Goal: Transaction & Acquisition: Purchase product/service

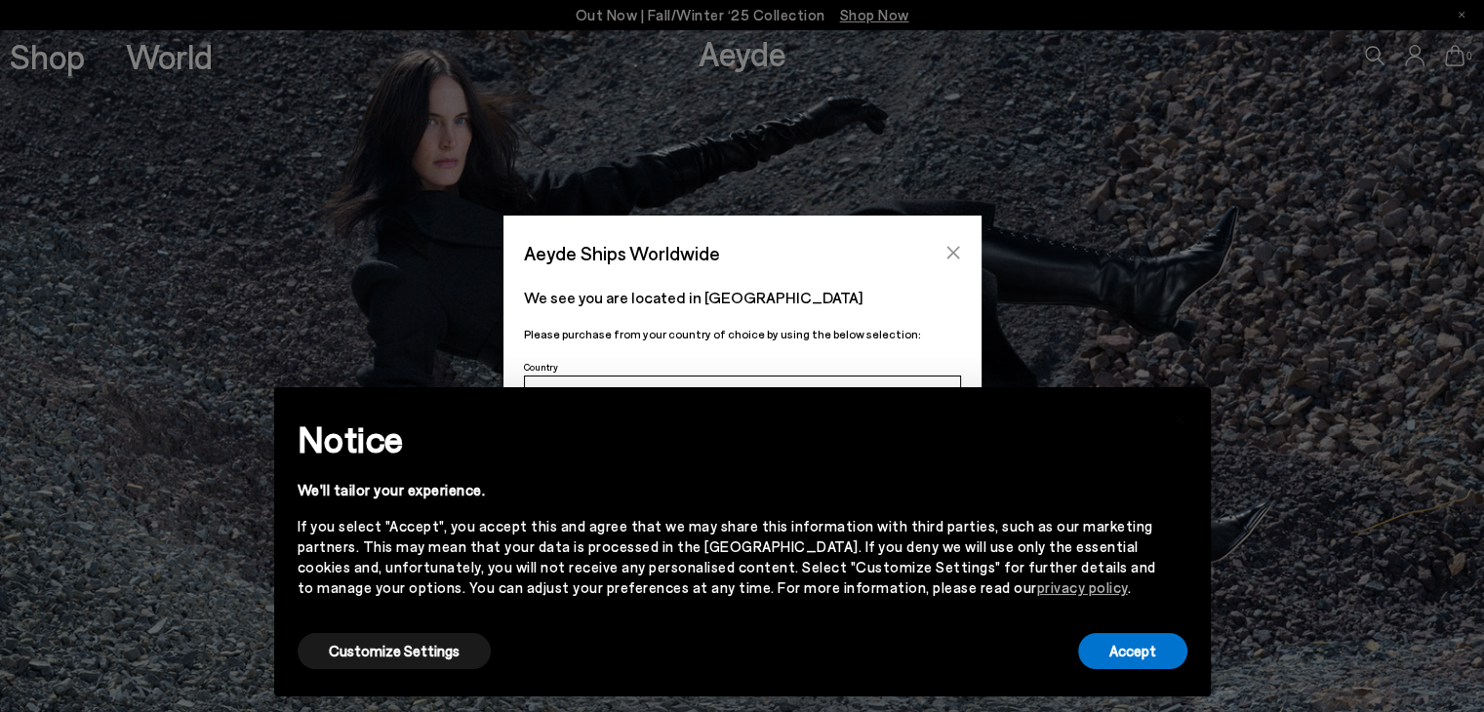
click at [952, 251] on icon "Close" at bounding box center [952, 253] width 13 height 13
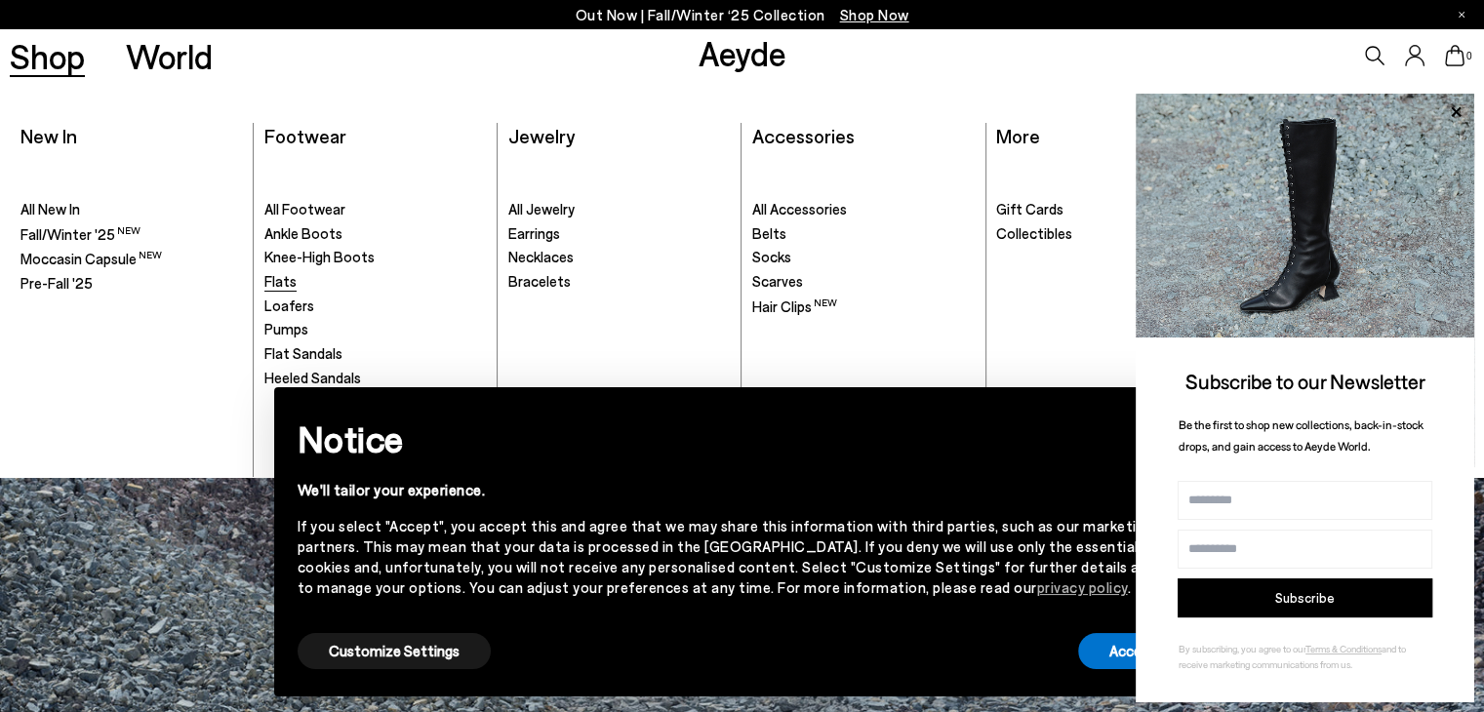
click at [287, 278] on span "Flats" at bounding box center [280, 281] width 32 height 18
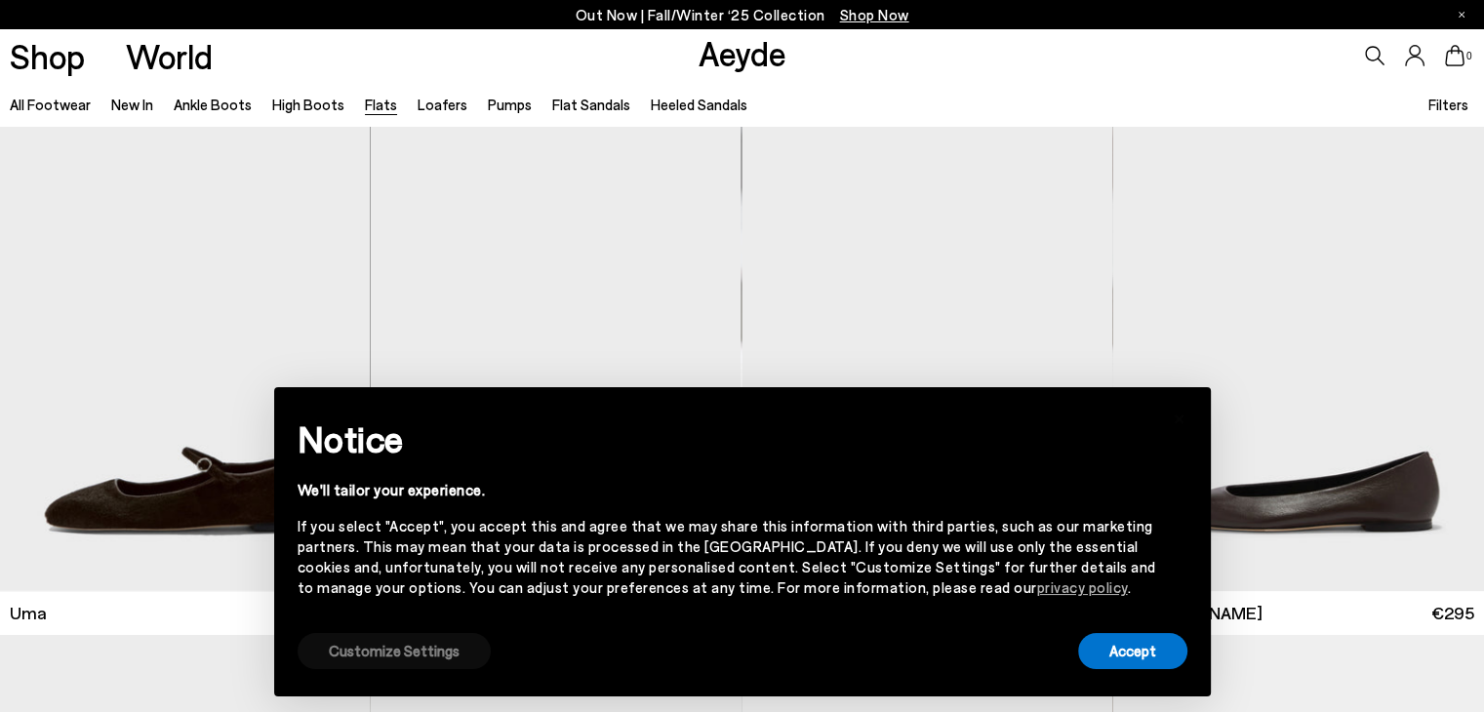
click at [386, 656] on button "Customize Settings" at bounding box center [393, 651] width 193 height 36
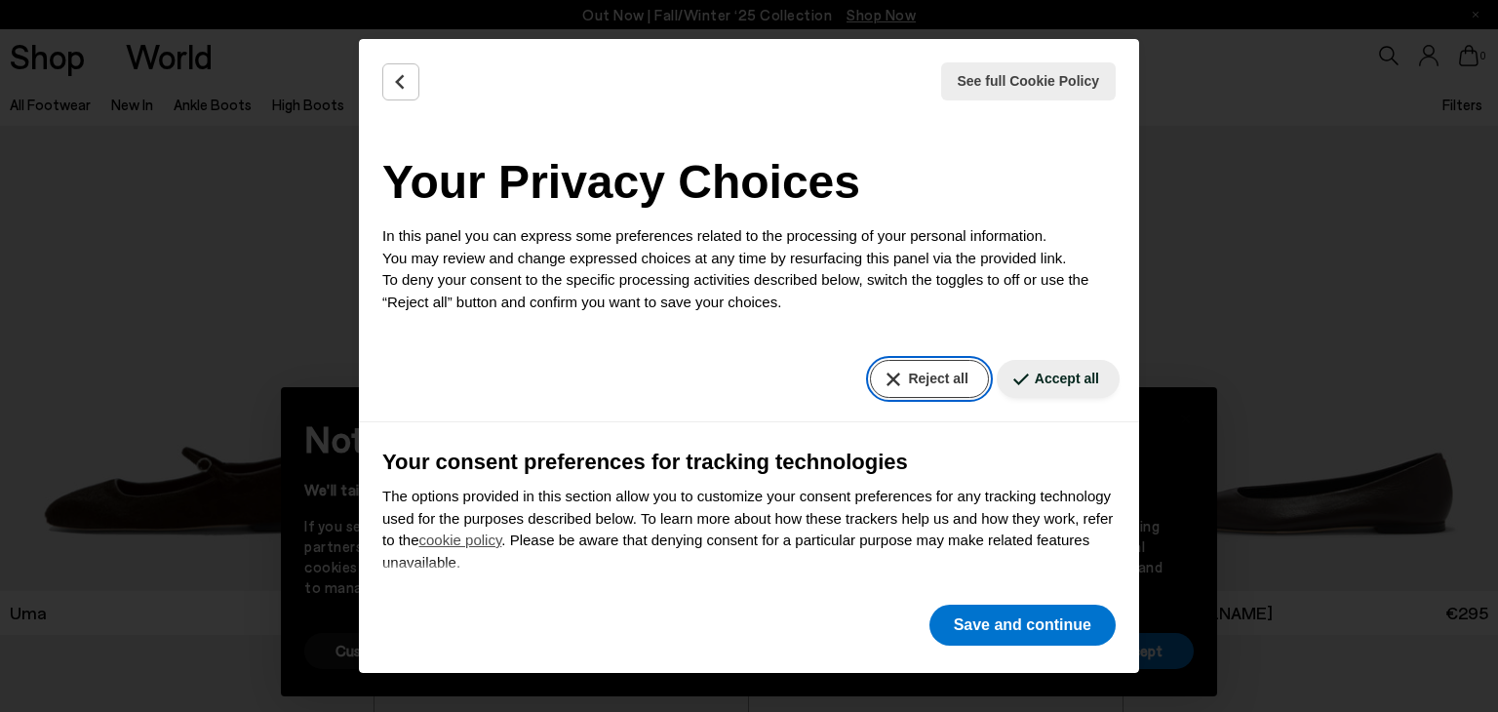
click at [920, 378] on button "Reject all" at bounding box center [929, 379] width 118 height 38
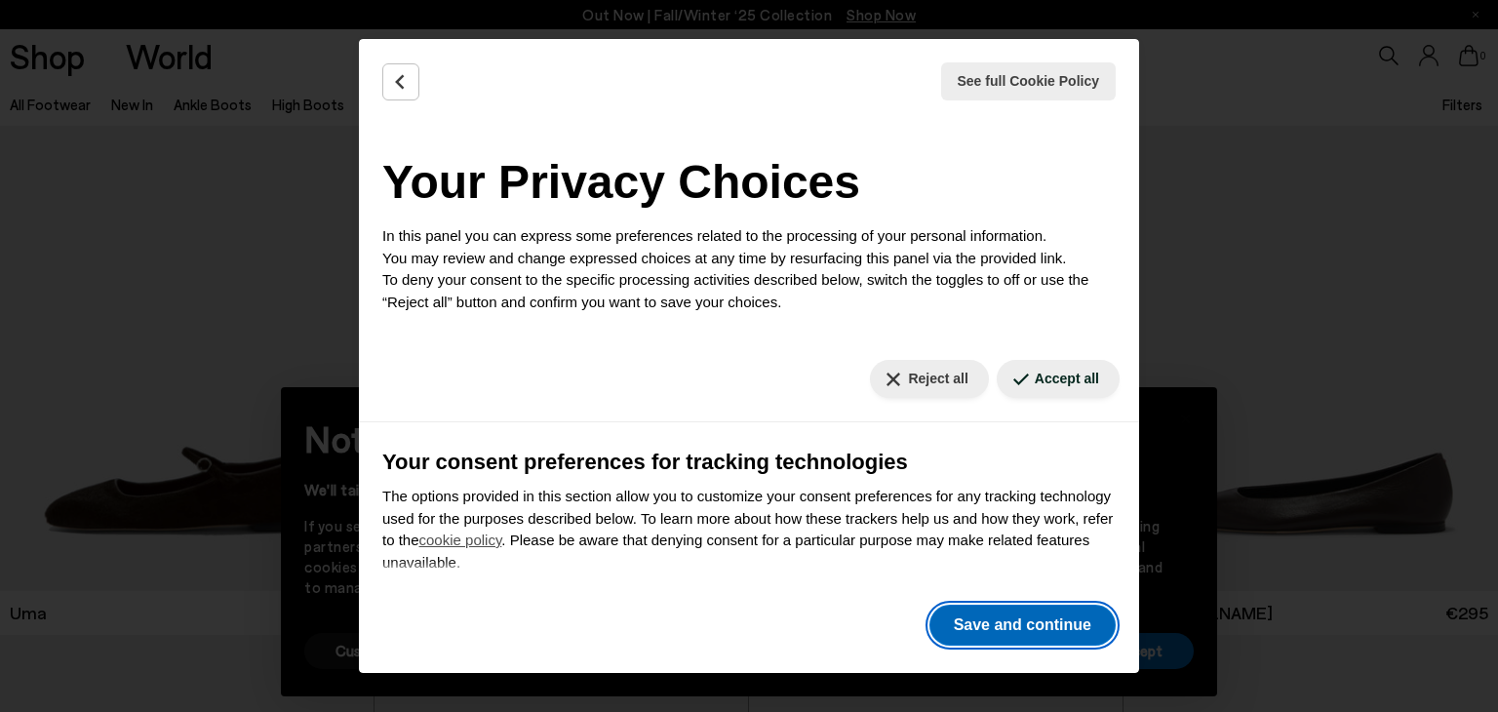
click at [1040, 620] on button "Save and continue" at bounding box center [1023, 625] width 186 height 41
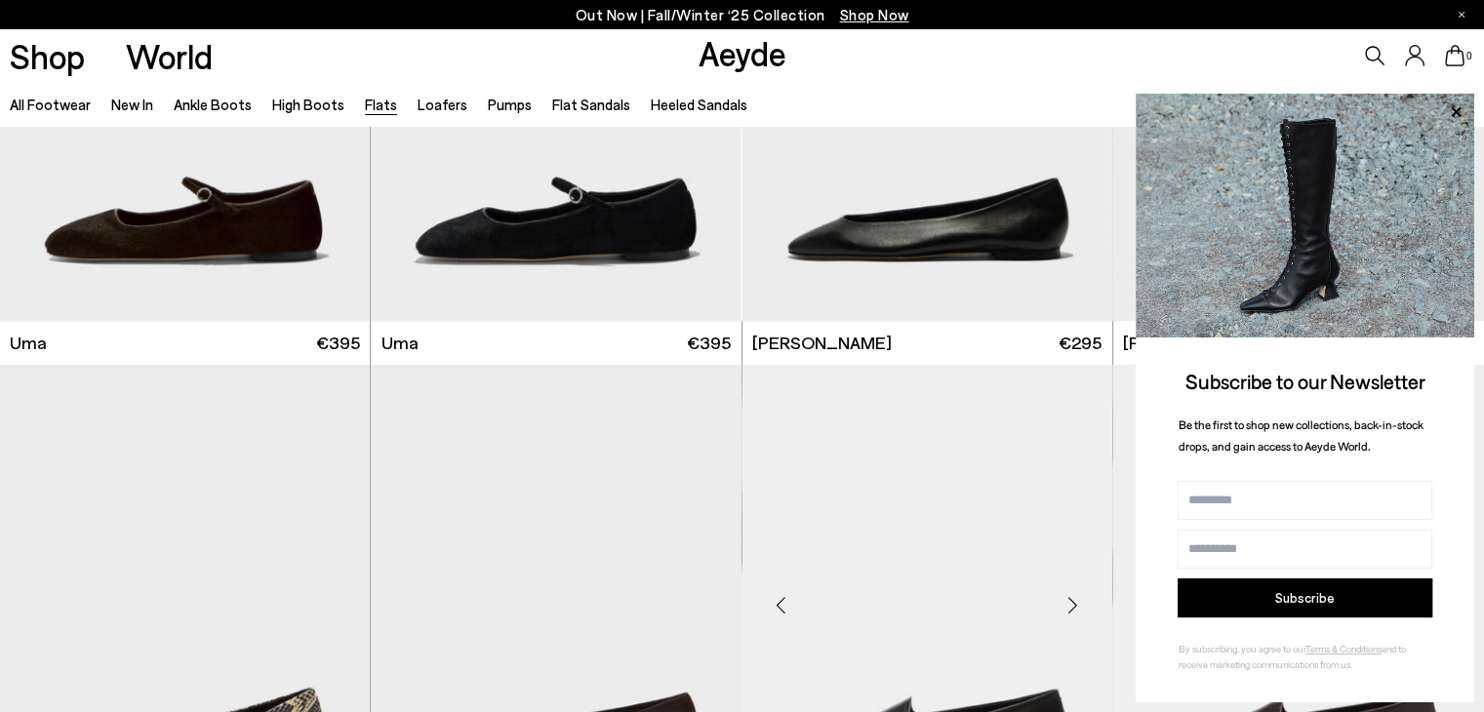
scroll to position [98, 0]
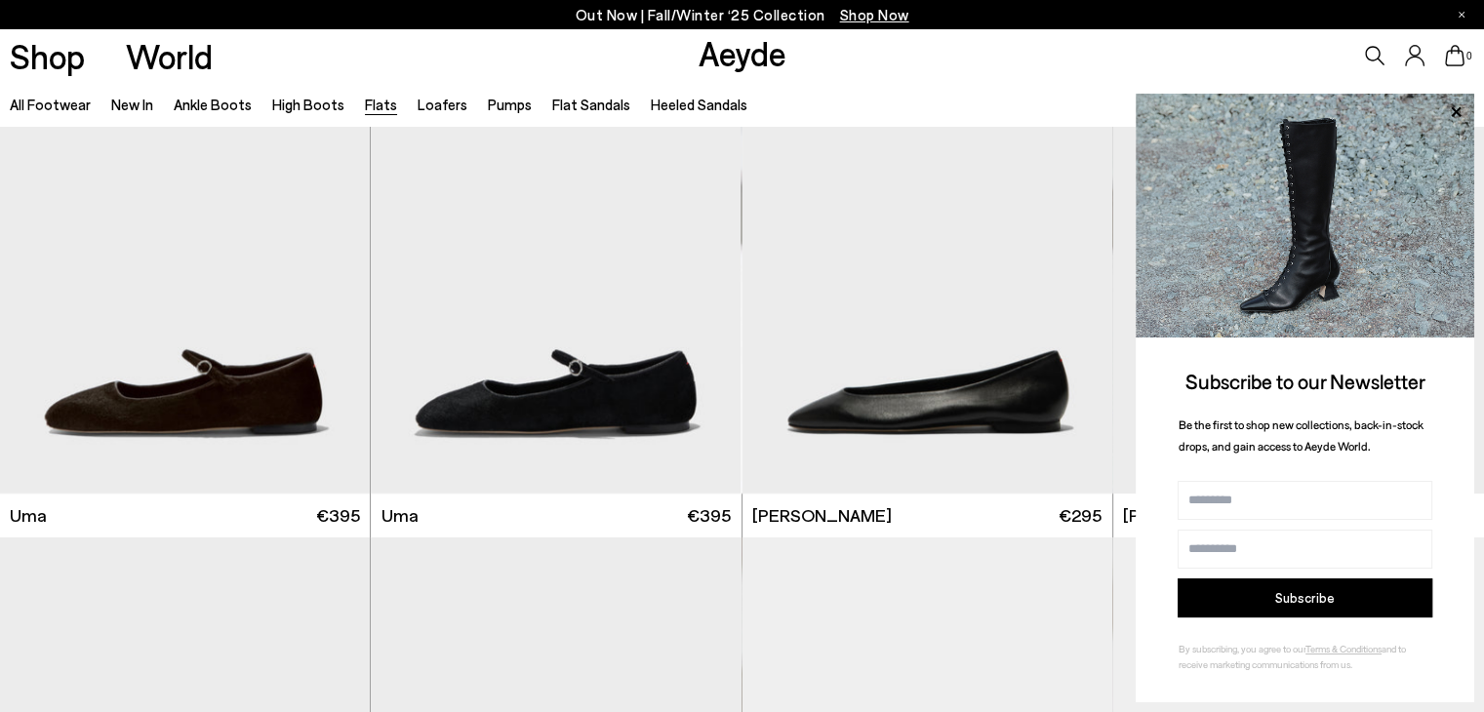
click at [1455, 112] on icon at bounding box center [1455, 111] width 25 height 25
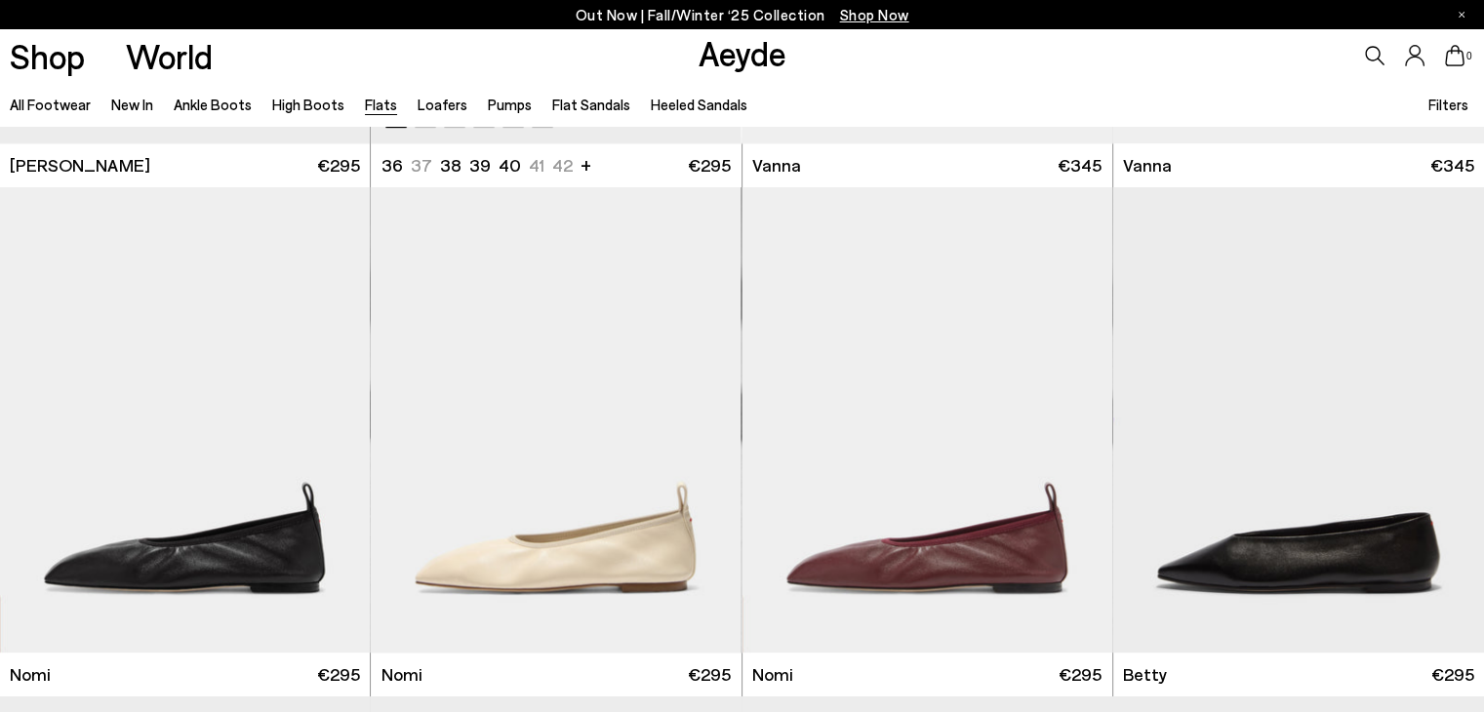
scroll to position [975, 0]
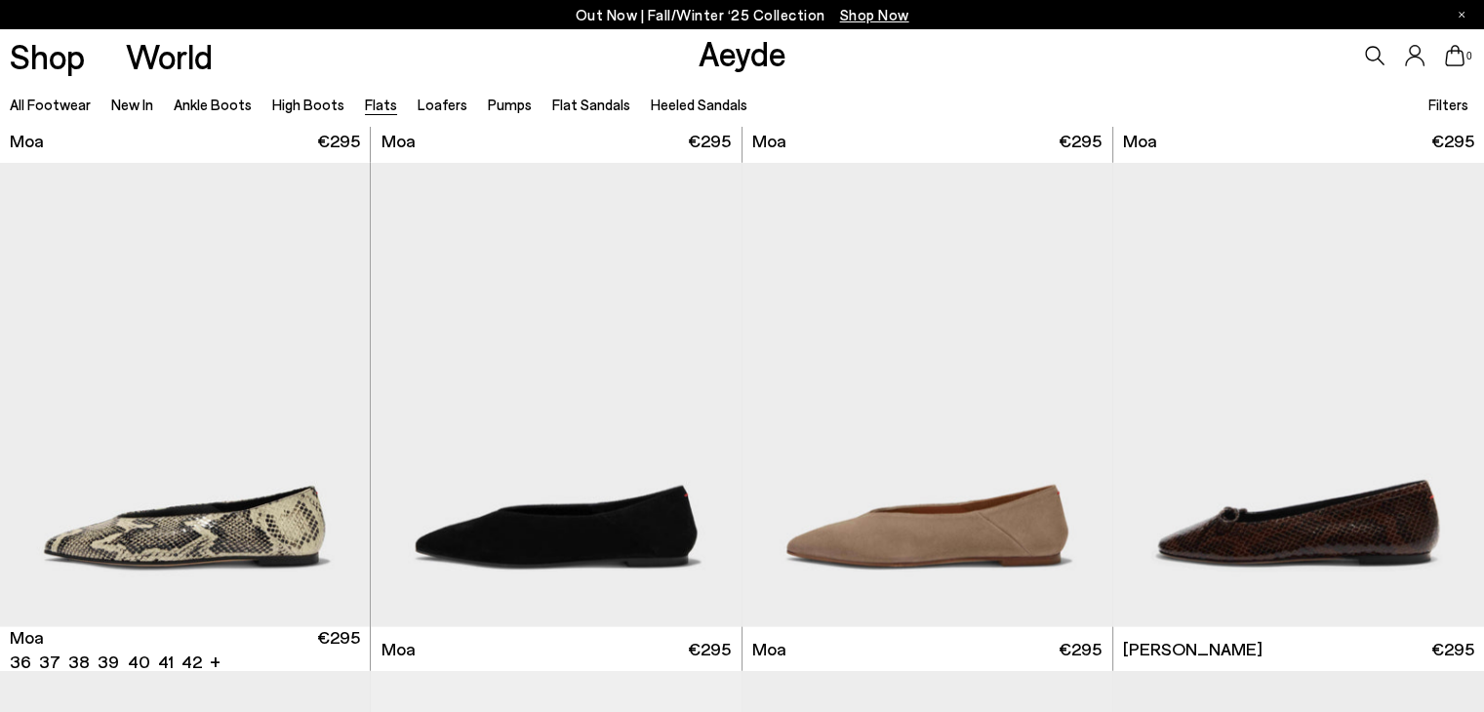
scroll to position [4194, 0]
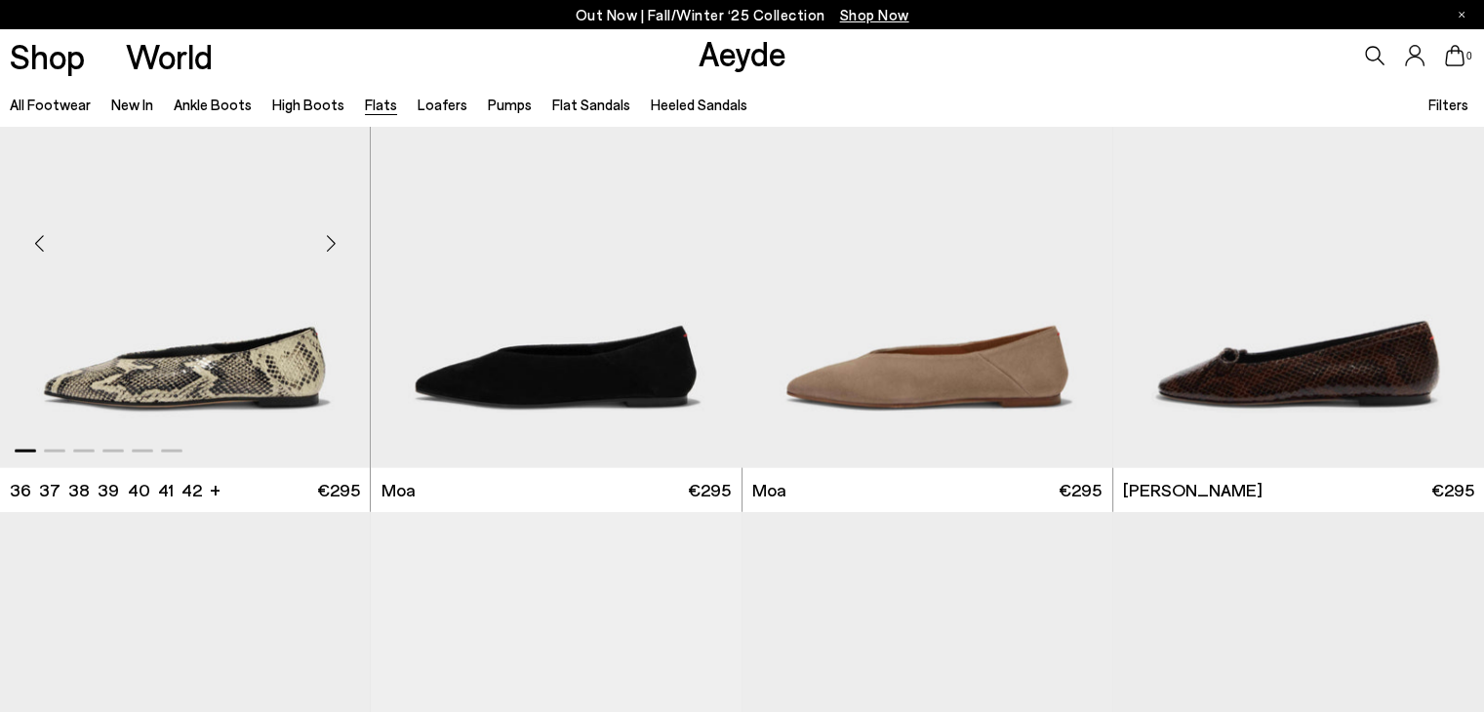
click at [337, 242] on div "Next slide" at bounding box center [330, 244] width 59 height 59
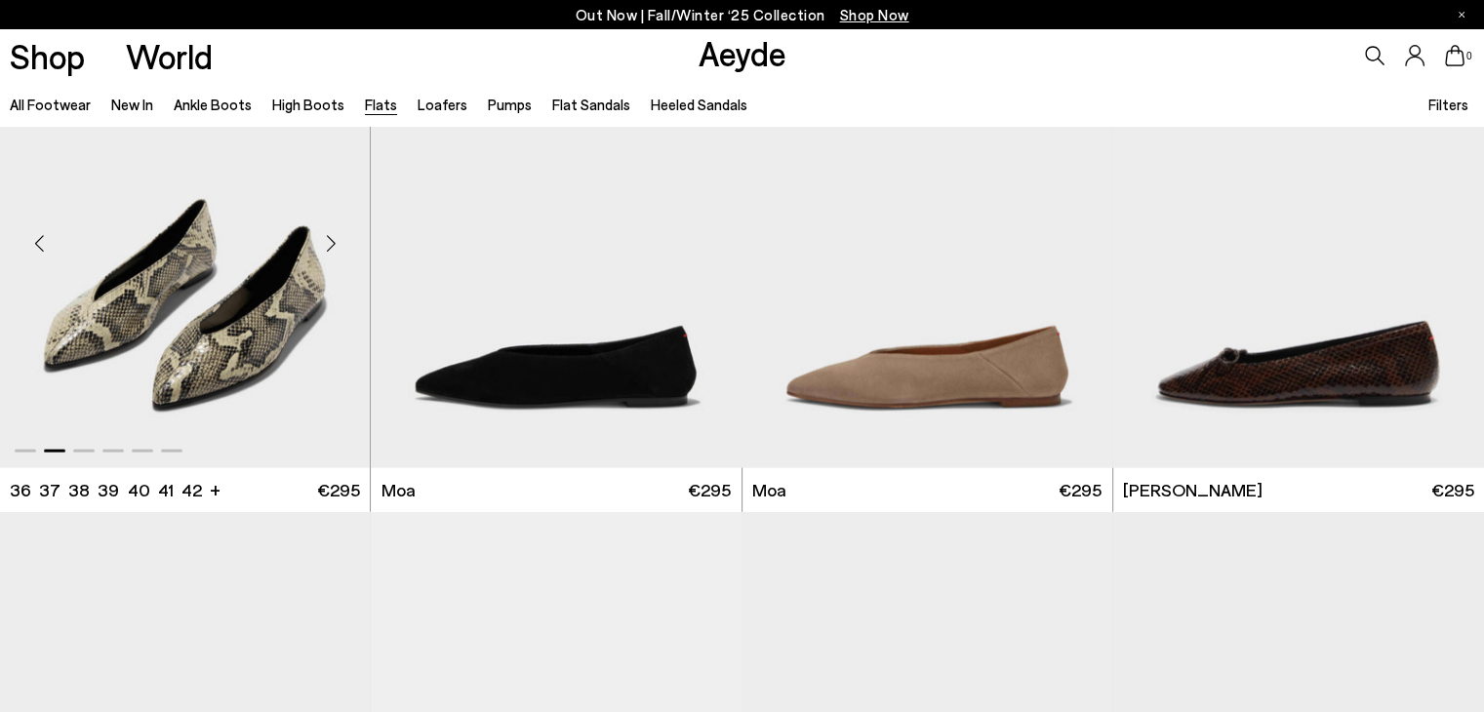
click at [329, 247] on div "Next slide" at bounding box center [330, 244] width 59 height 59
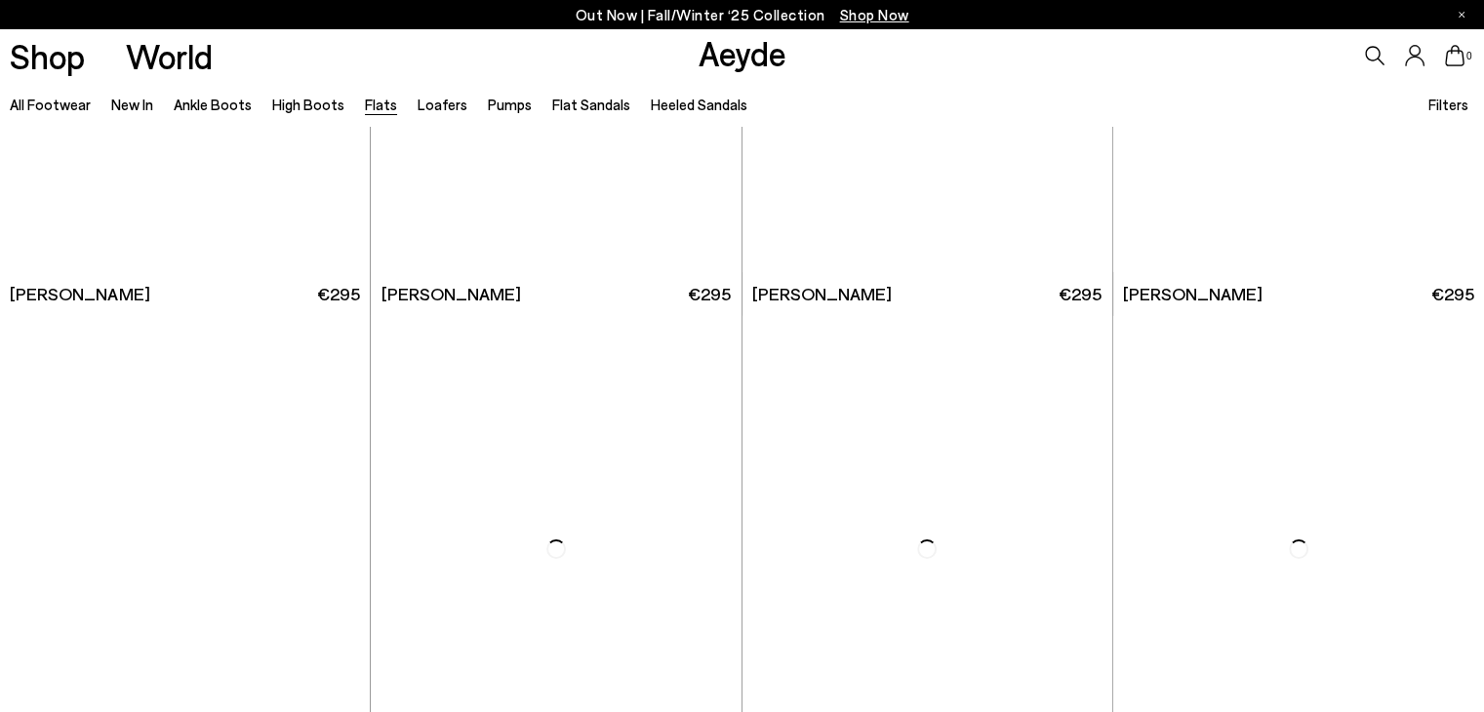
scroll to position [7144, 0]
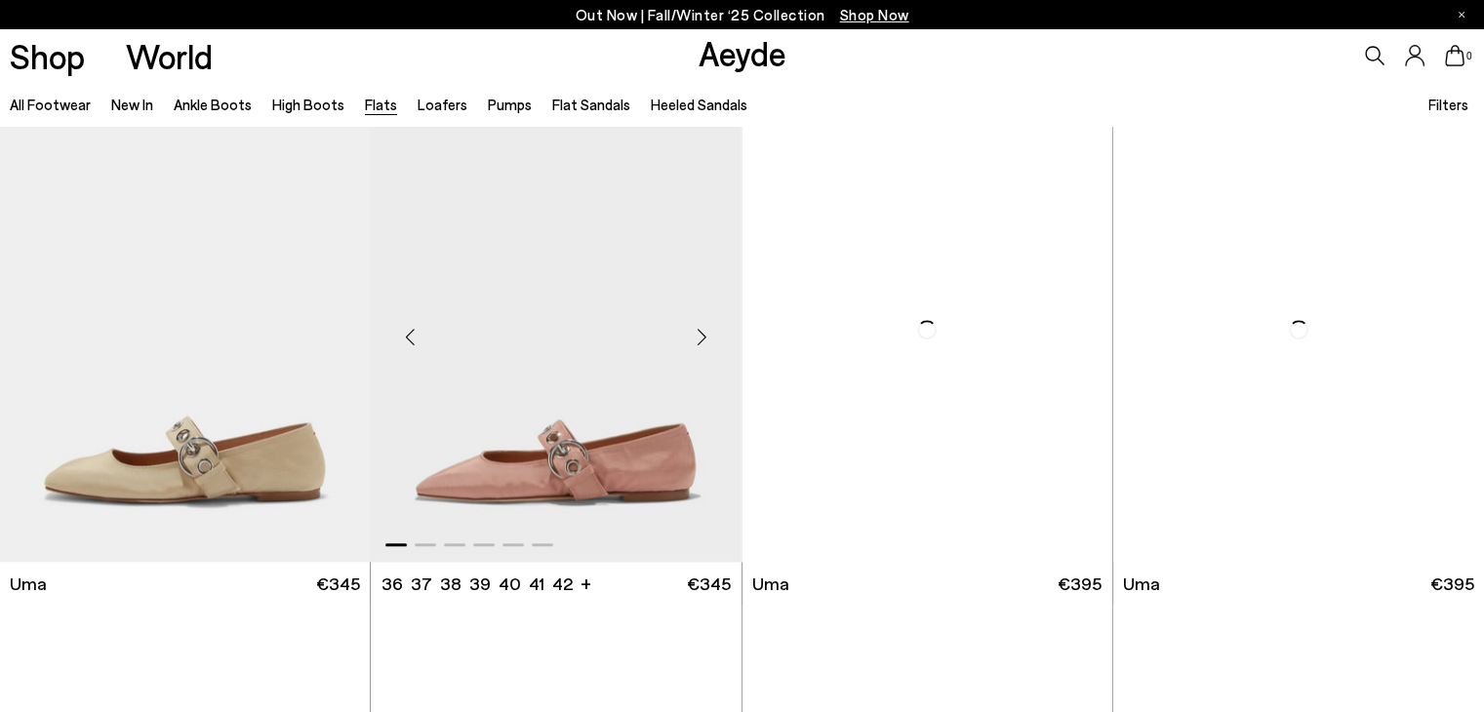
scroll to position [8704, 0]
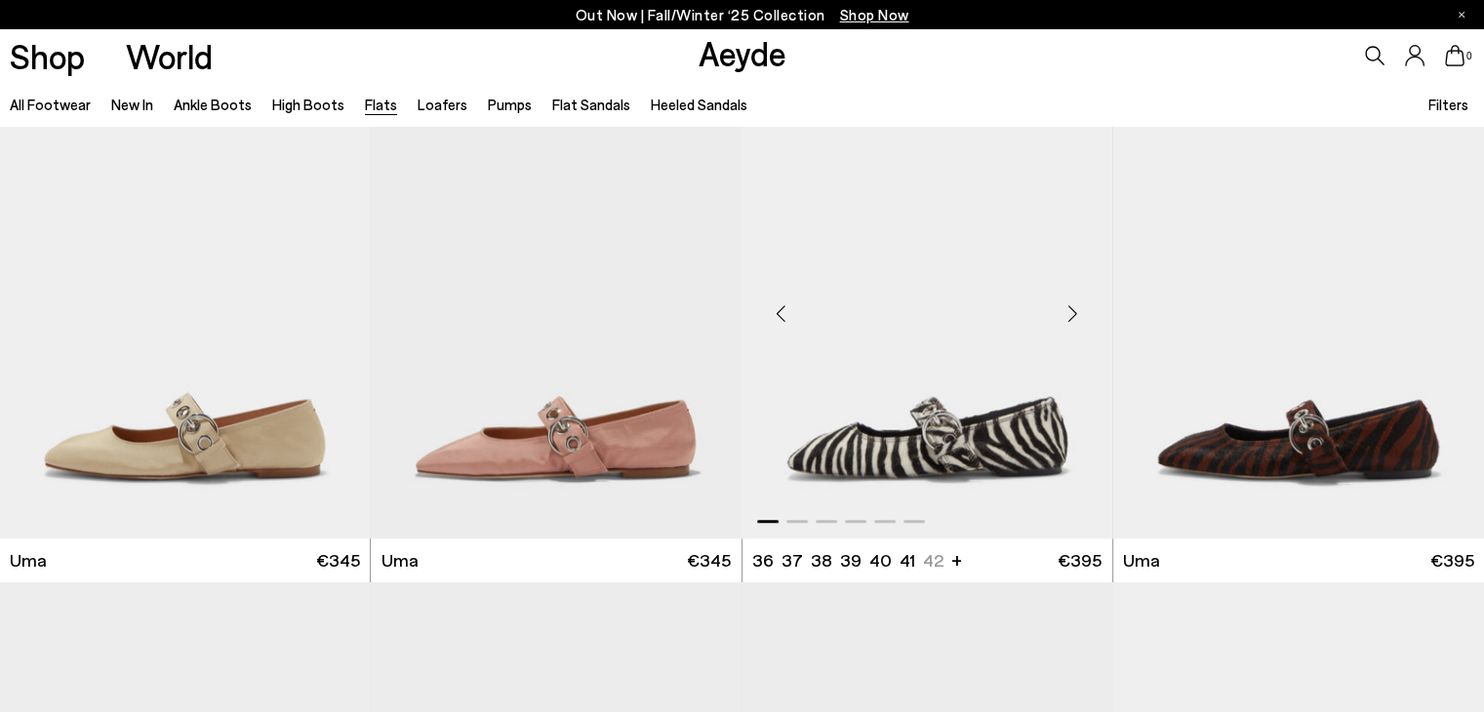
click at [1068, 318] on div "Next slide" at bounding box center [1073, 314] width 59 height 59
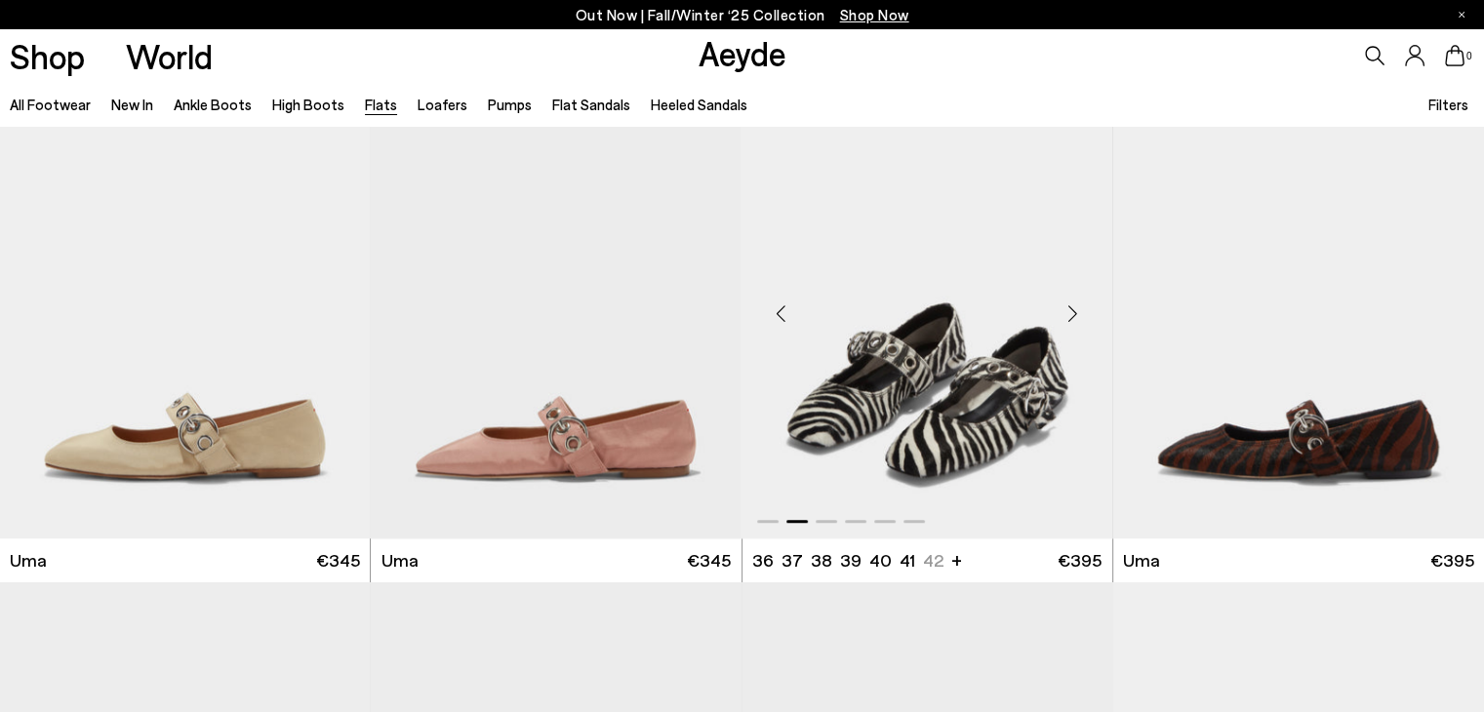
click at [1068, 318] on div "Next slide" at bounding box center [1073, 314] width 59 height 59
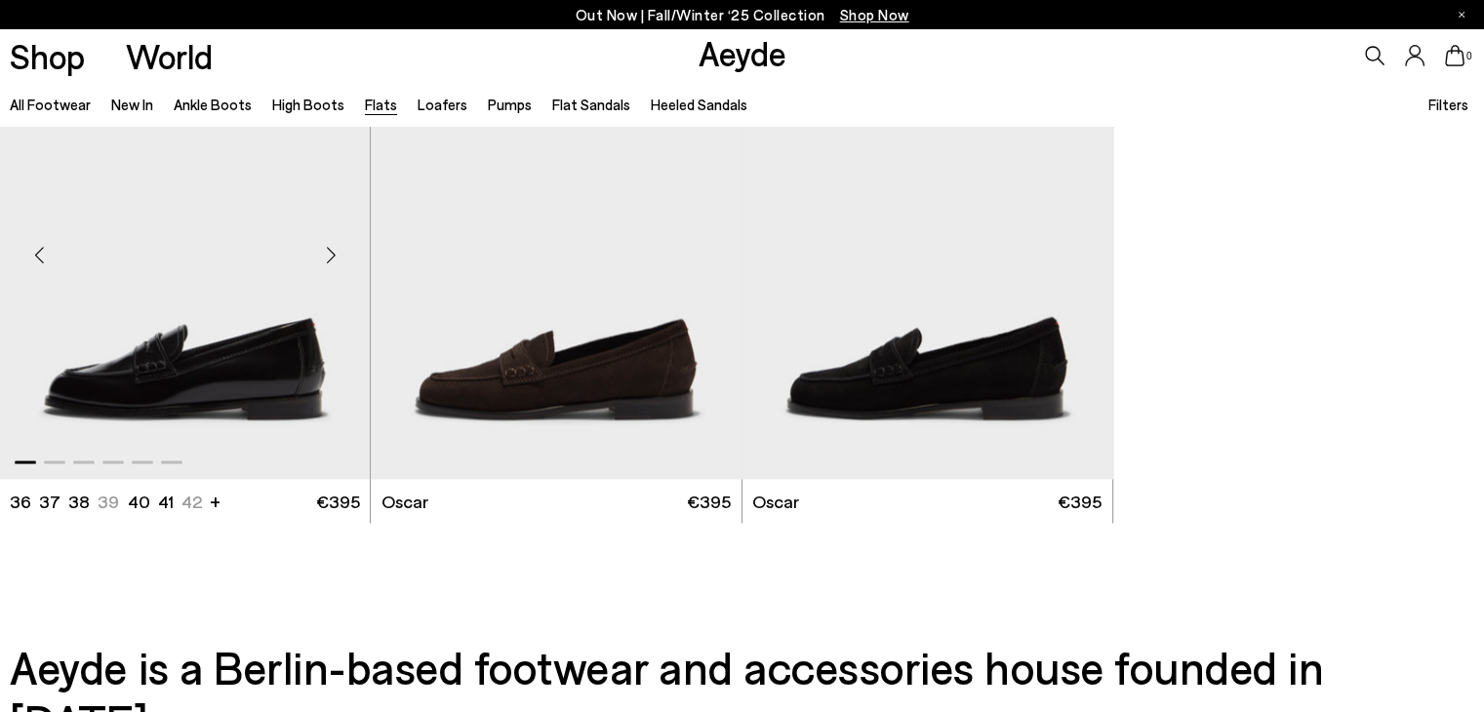
scroll to position [11045, 0]
